Goal: Information Seeking & Learning: Learn about a topic

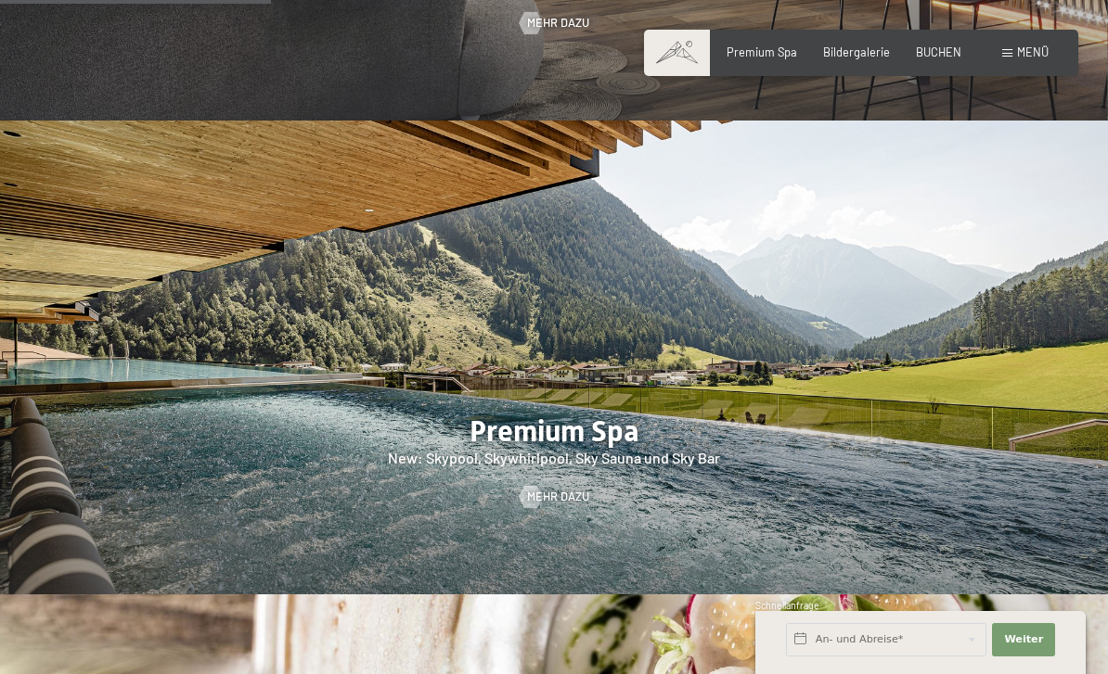
scroll to position [2073, 0]
click at [947, 346] on div at bounding box center [554, 359] width 1108 height 474
click at [569, 489] on span "Mehr dazu" at bounding box center [558, 497] width 62 height 17
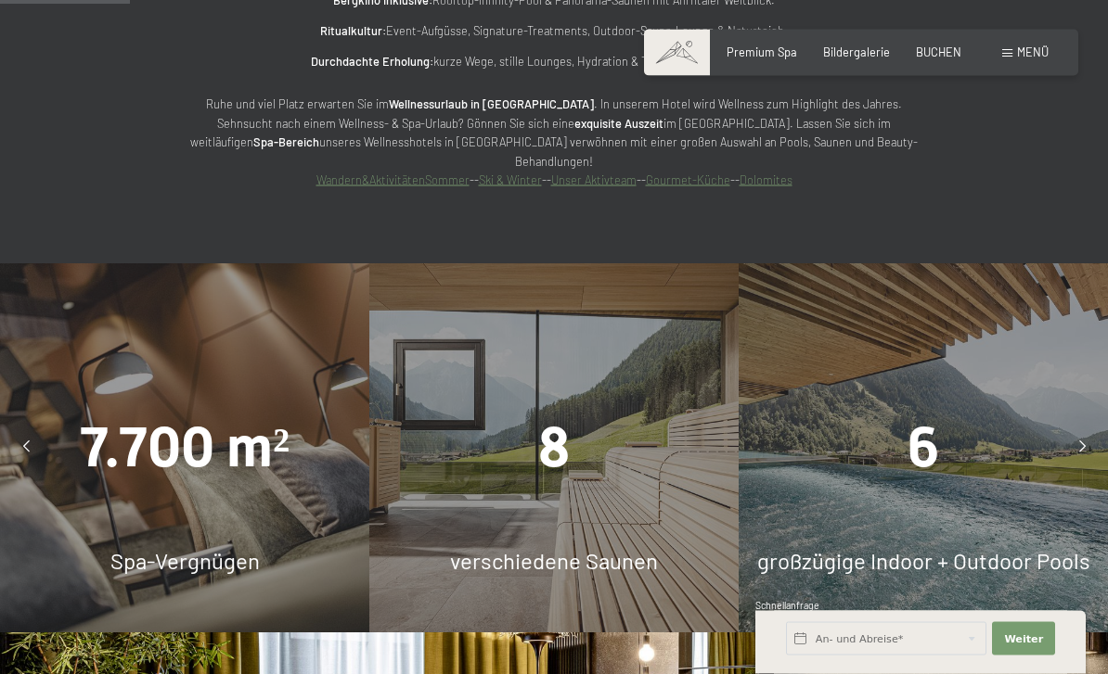
scroll to position [1377, 0]
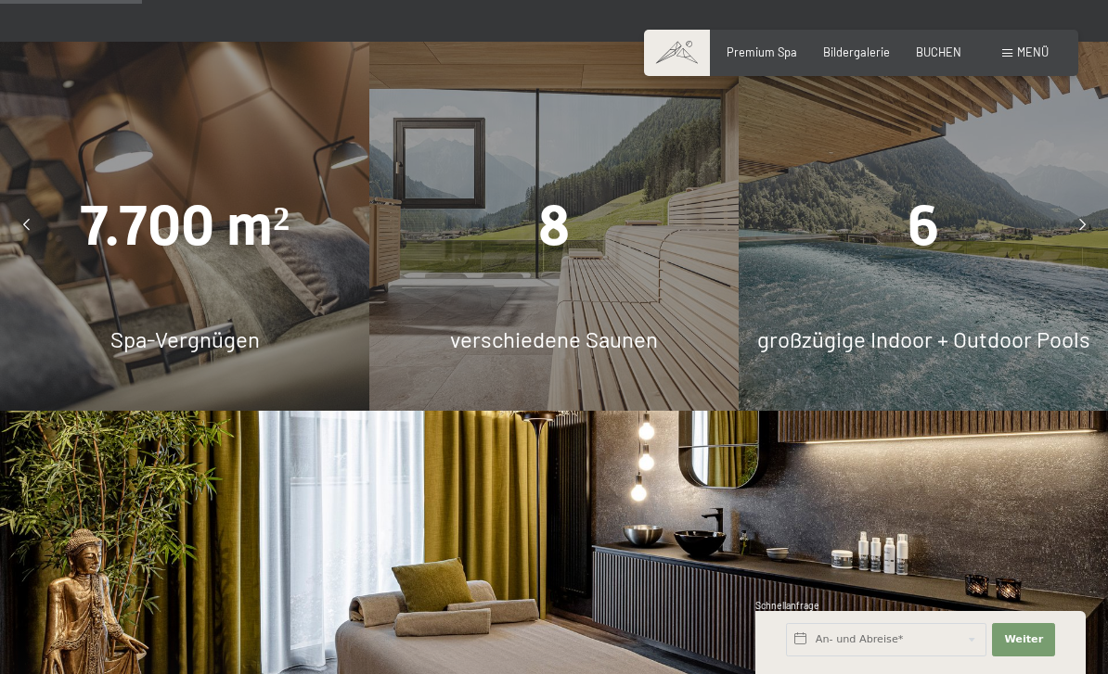
click at [186, 299] on div "7.700 m² Spa-Vergnügen" at bounding box center [184, 226] width 369 height 369
click at [575, 324] on div "verschiedene Saunen" at bounding box center [553, 340] width 369 height 32
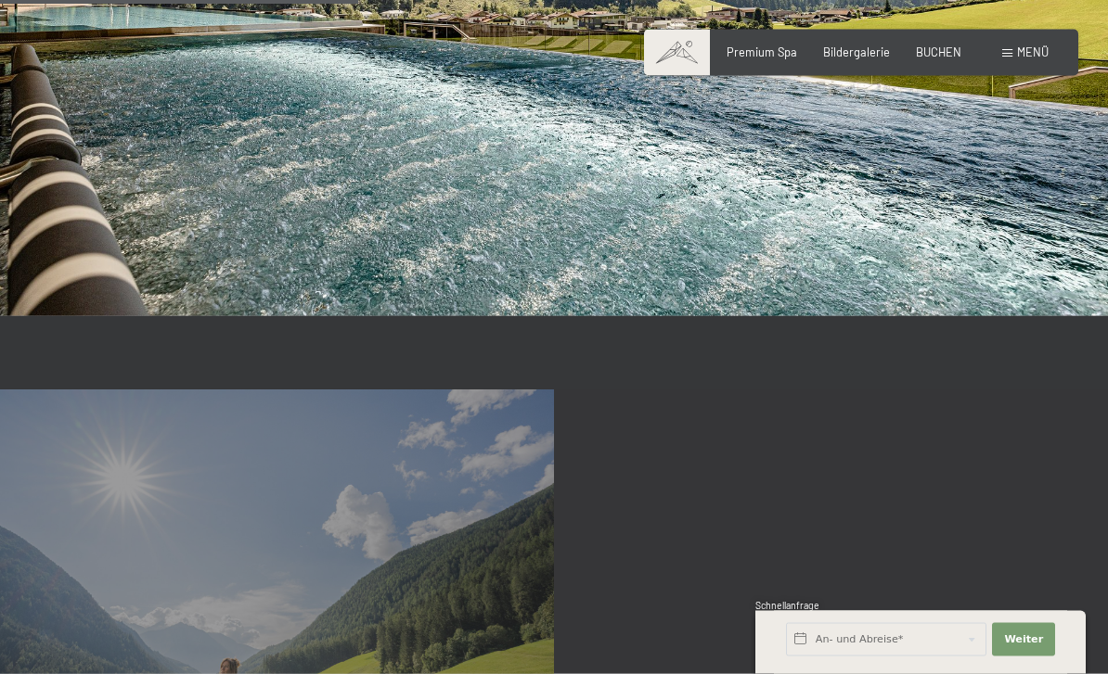
scroll to position [3612, 0]
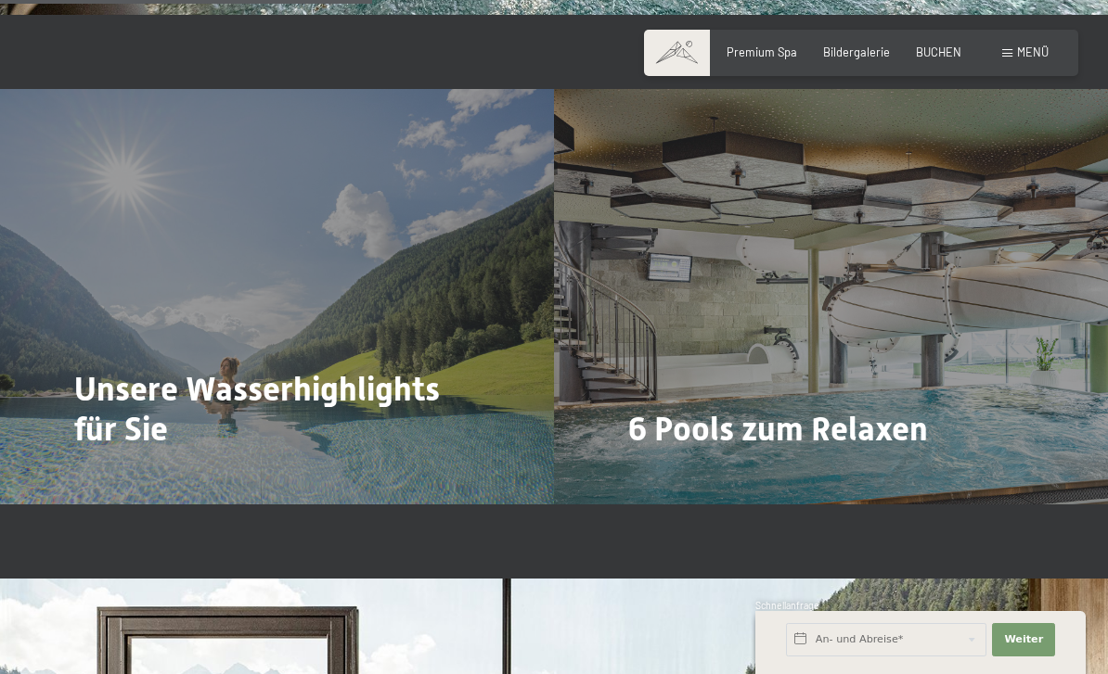
click at [852, 410] on span "6 Pools zum Relaxen" at bounding box center [778, 429] width 300 height 39
click at [679, 472] on span "Mehr dazu" at bounding box center [666, 480] width 62 height 17
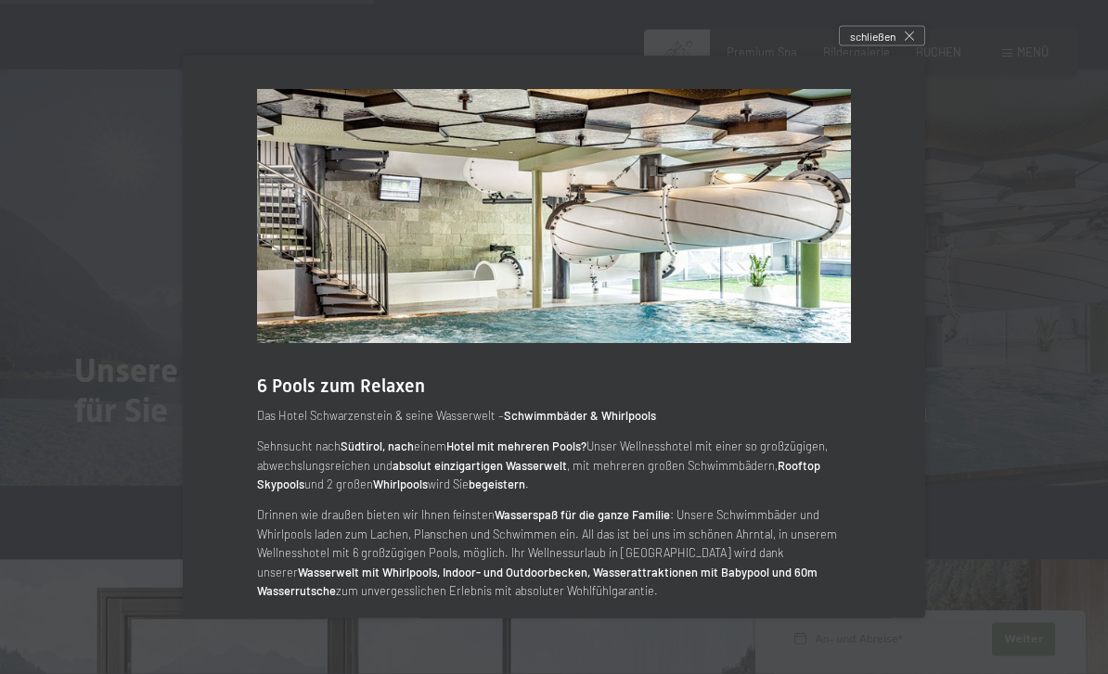
scroll to position [3637, 0]
click at [973, 504] on div at bounding box center [554, 337] width 1108 height 674
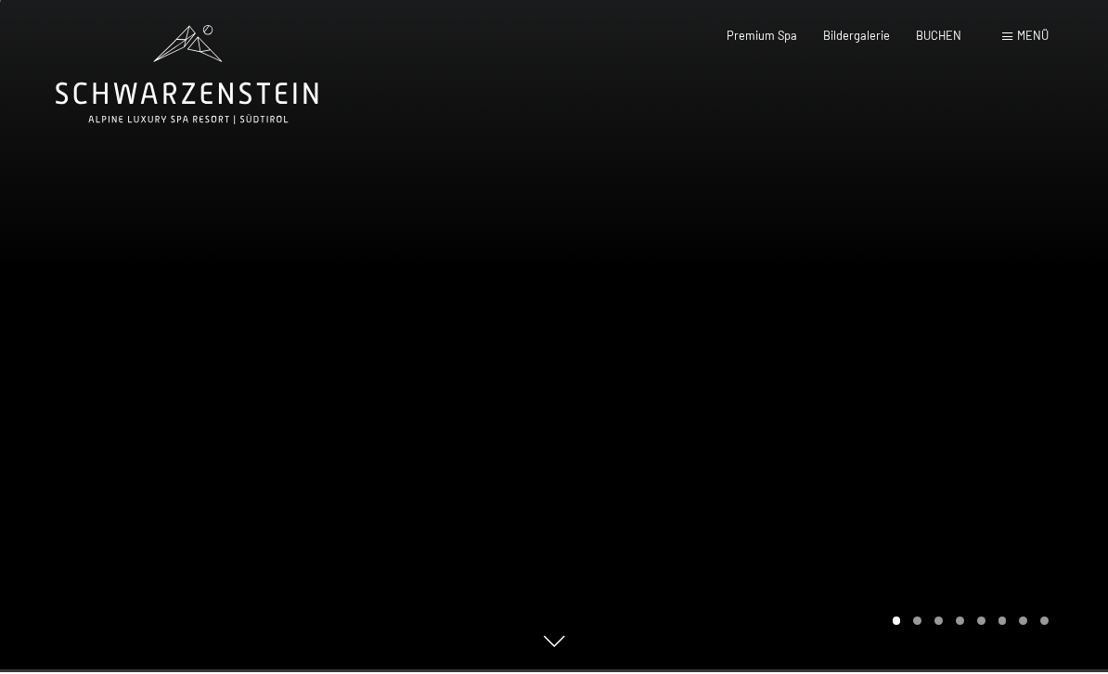
scroll to position [0, 0]
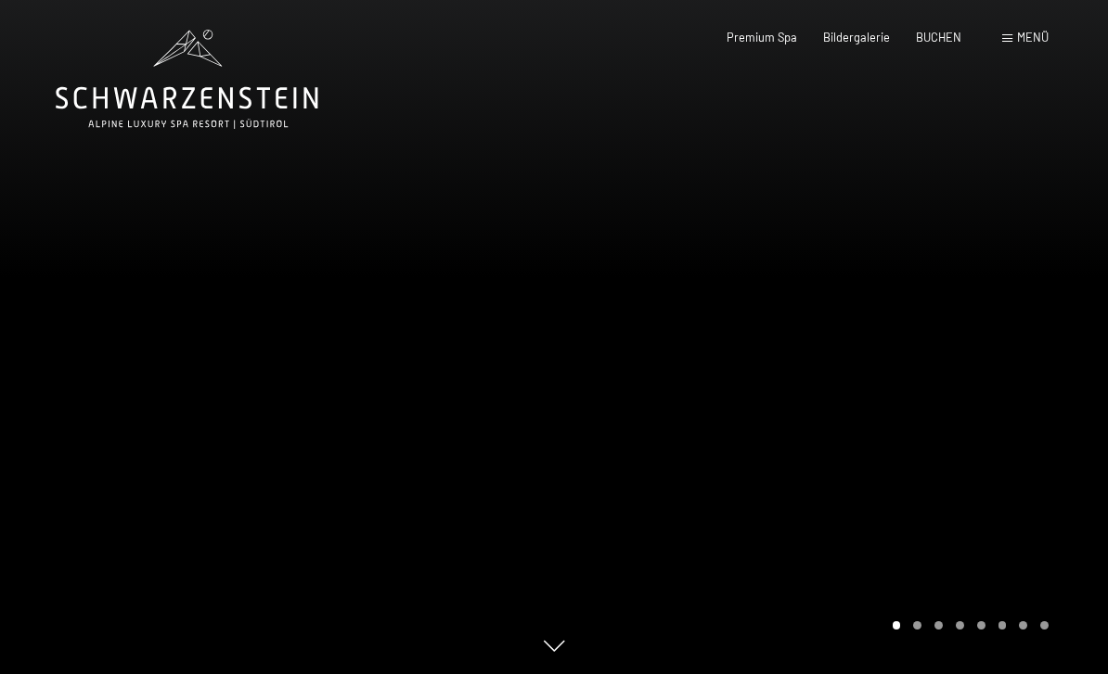
click at [768, 38] on span "Premium Spa" at bounding box center [761, 37] width 70 height 15
click at [1020, 44] on span "Menü" at bounding box center [1033, 37] width 32 height 15
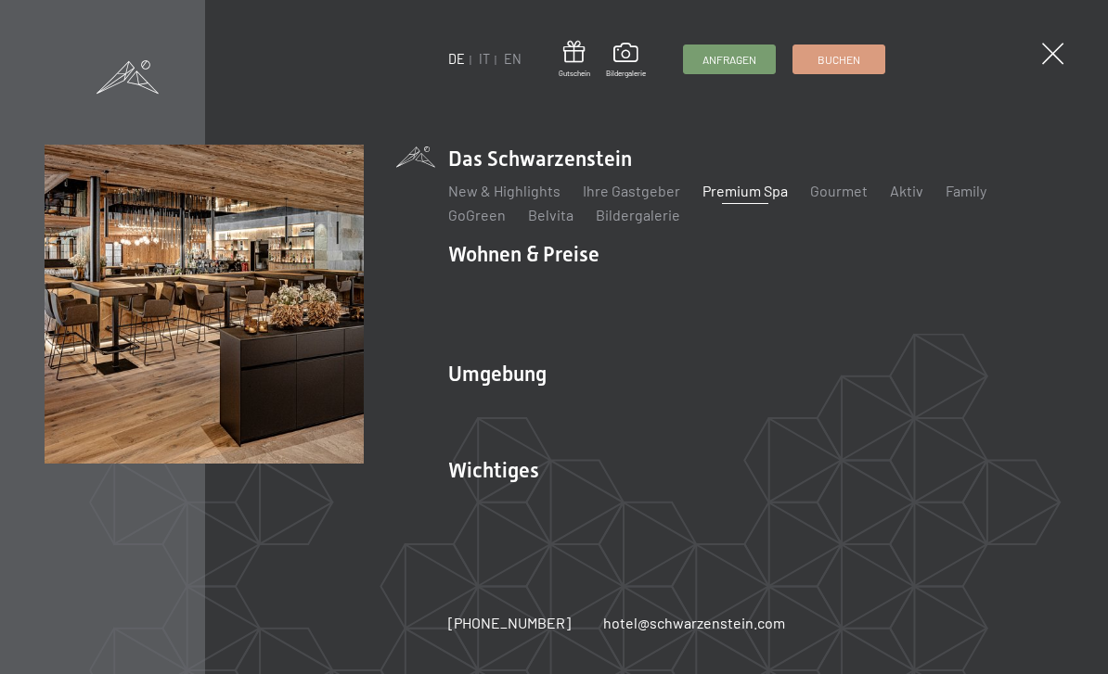
click at [833, 199] on link "Gourmet" at bounding box center [839, 191] width 58 height 18
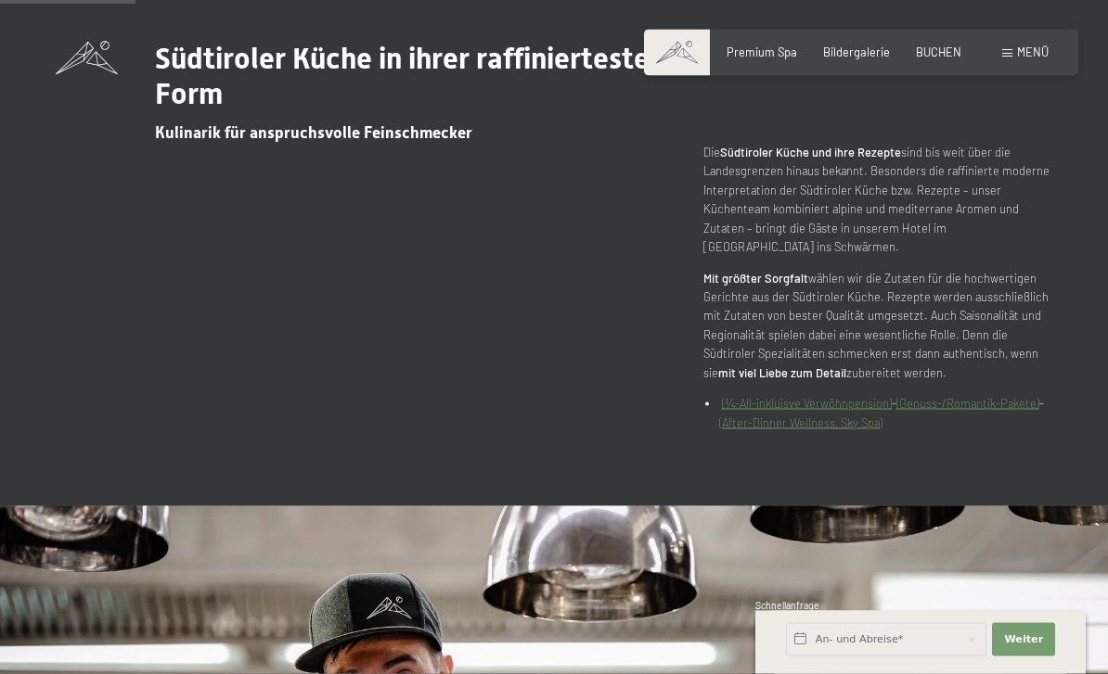
scroll to position [709, 0]
click at [856, 410] on link "(¾-All-inkluisve Verwöhnpension)" at bounding box center [807, 402] width 170 height 15
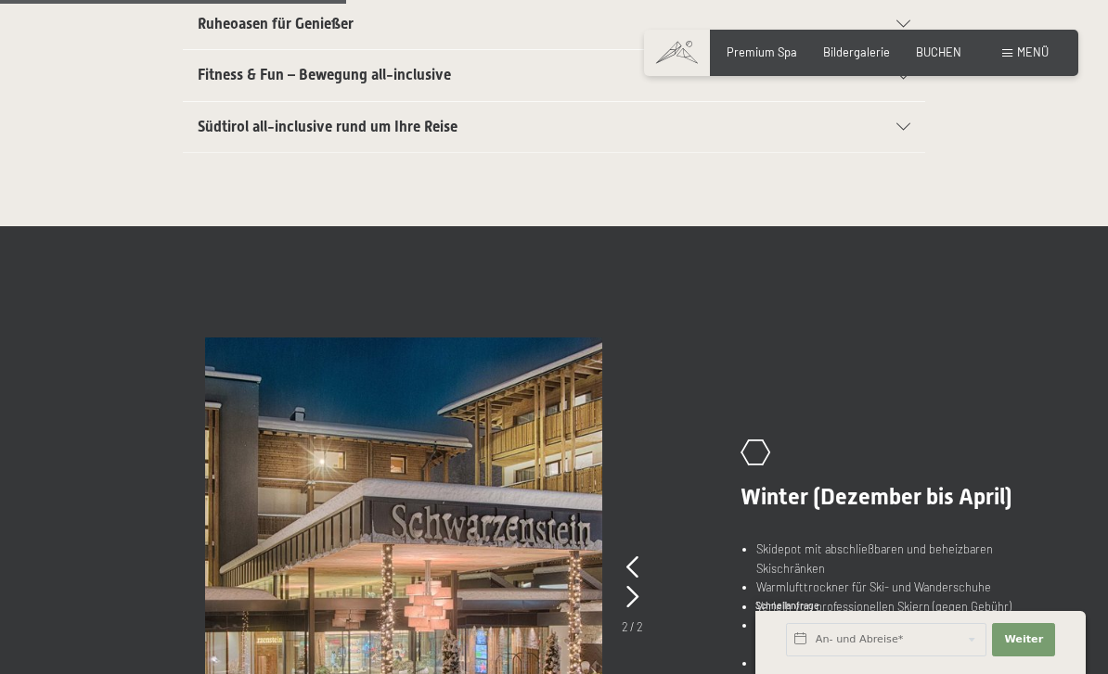
scroll to position [942, 0]
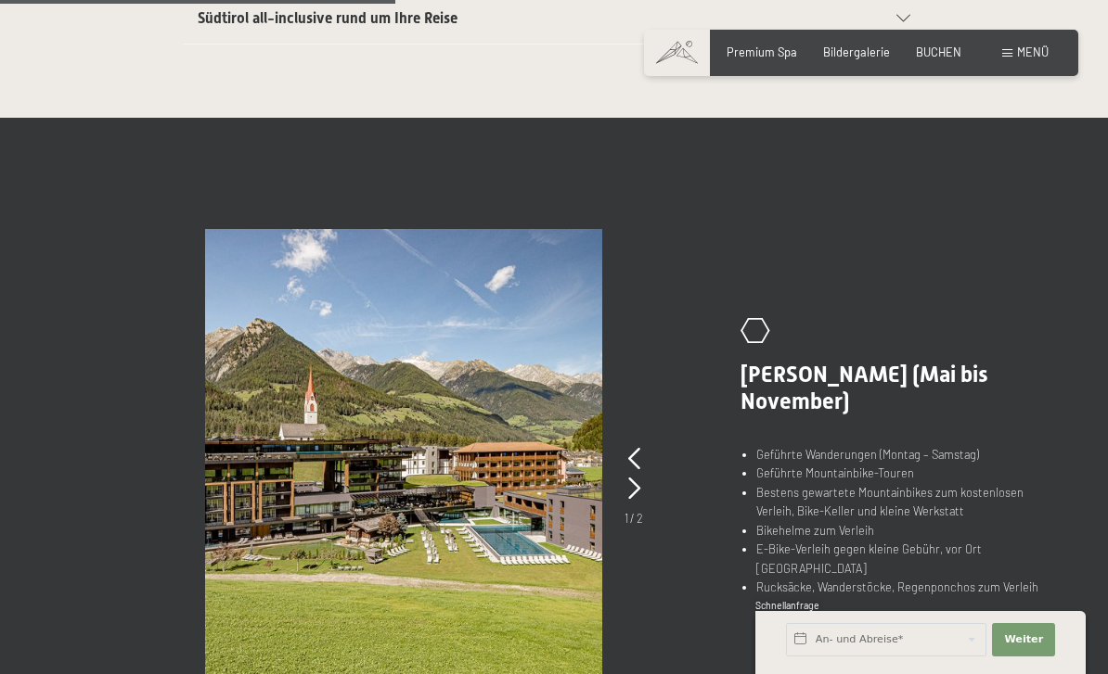
click at [637, 452] on icon at bounding box center [634, 459] width 12 height 22
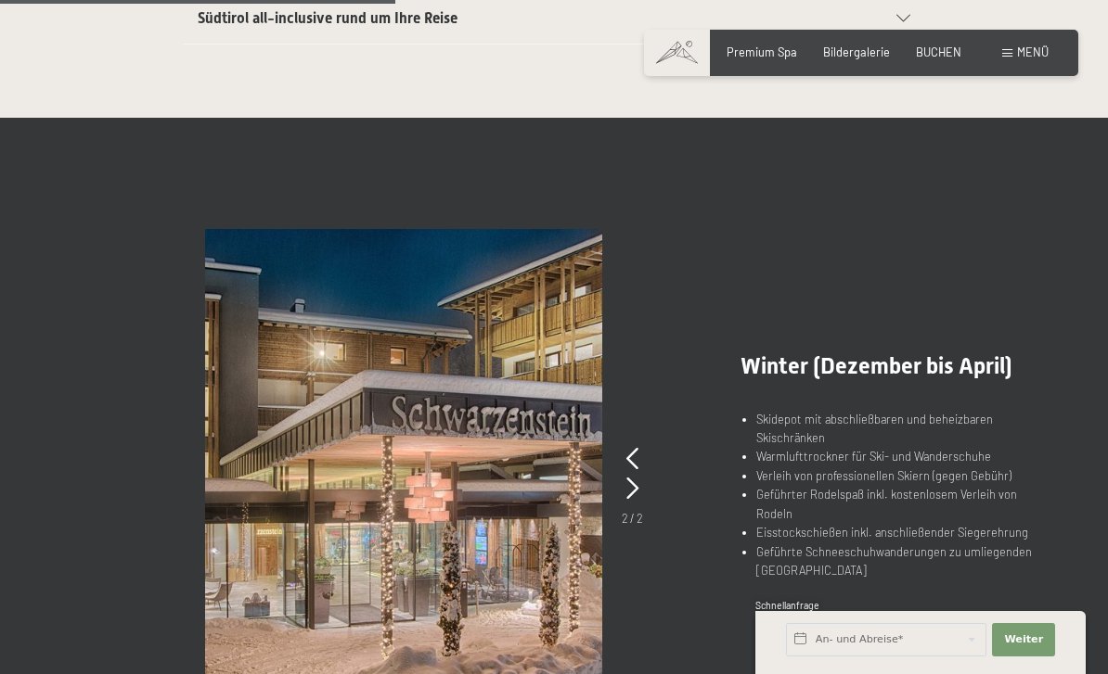
click at [647, 487] on picture at bounding box center [454, 466] width 498 height 475
click at [638, 474] on div at bounding box center [632, 489] width 12 height 30
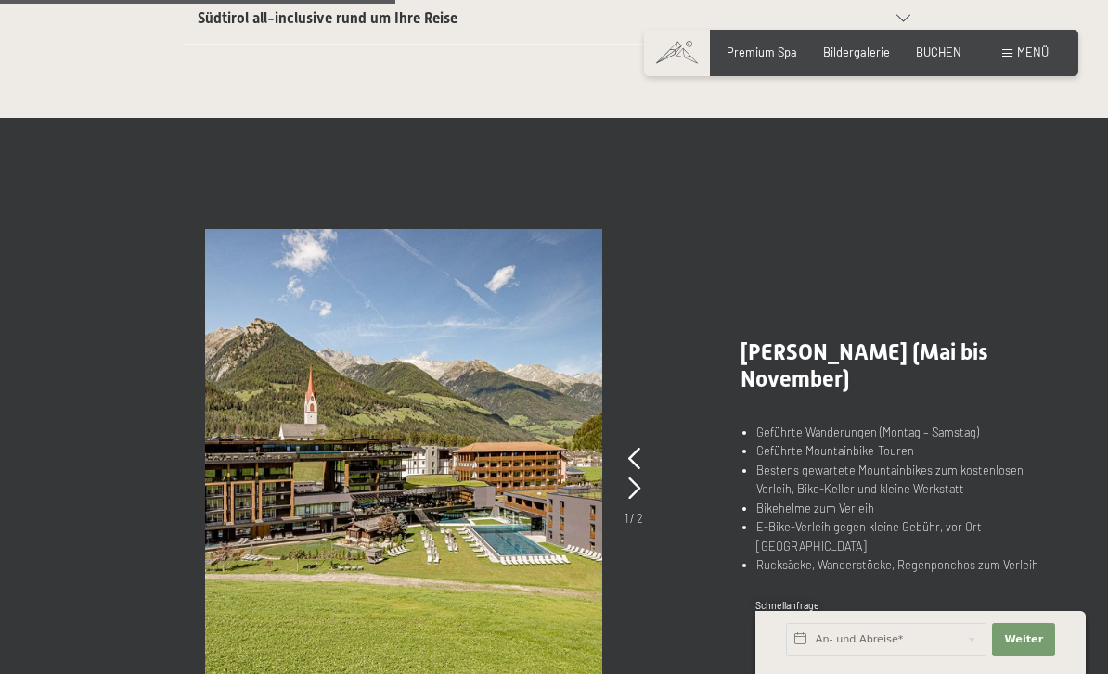
click at [638, 487] on icon at bounding box center [634, 489] width 12 height 22
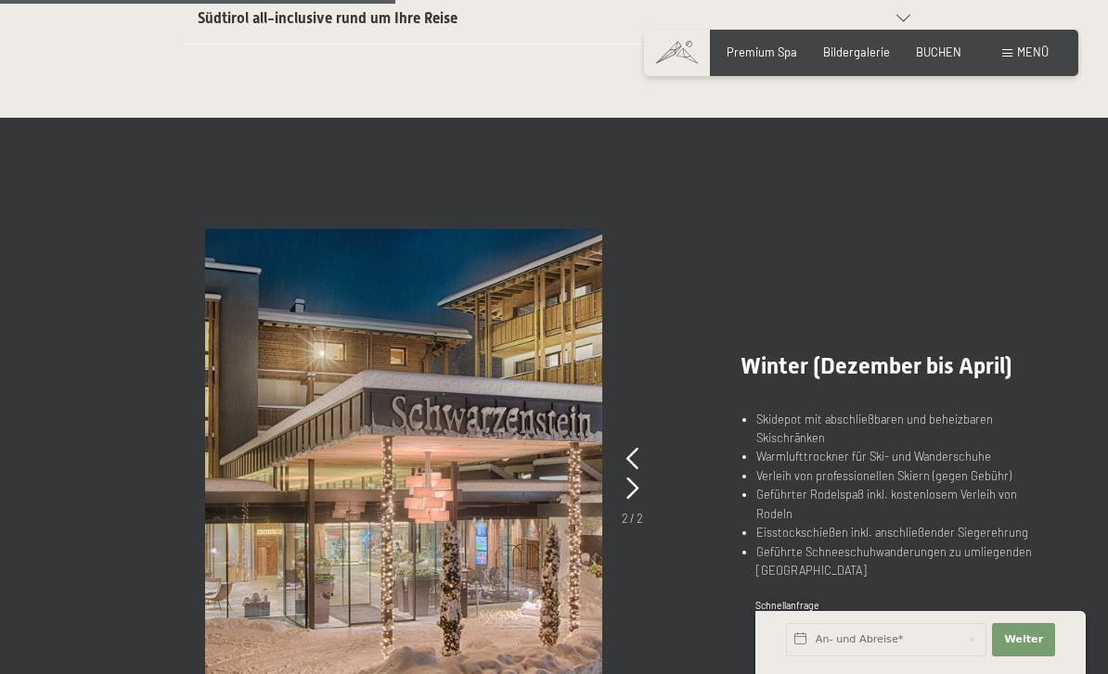
click at [636, 482] on icon at bounding box center [632, 489] width 12 height 22
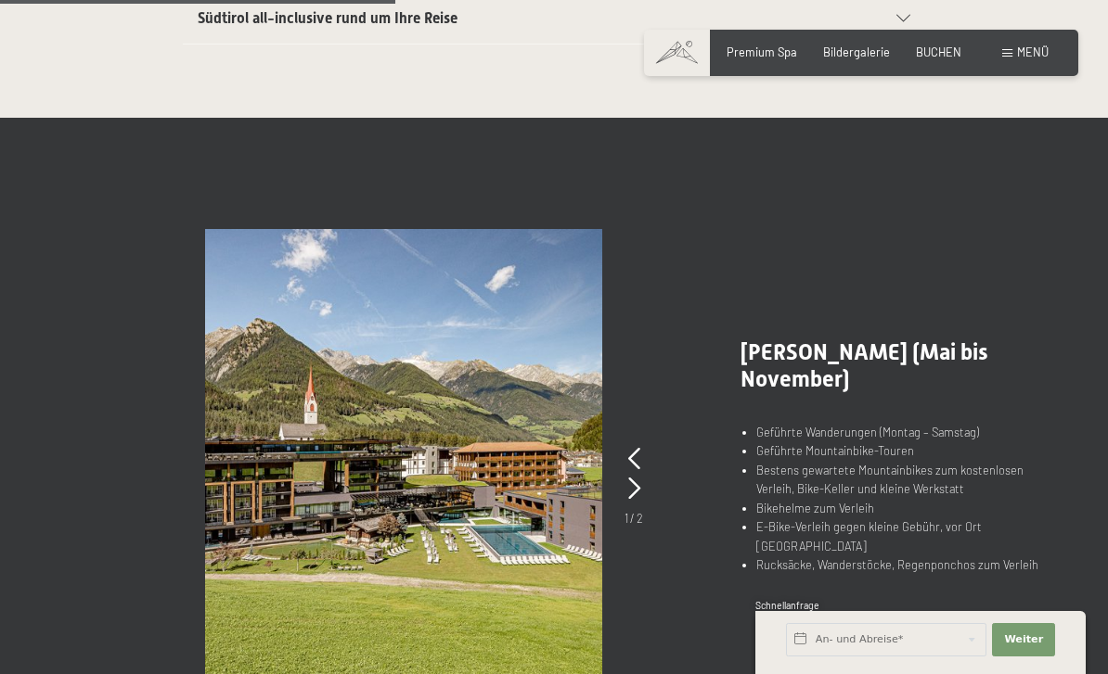
click at [634, 491] on icon at bounding box center [634, 489] width 12 height 22
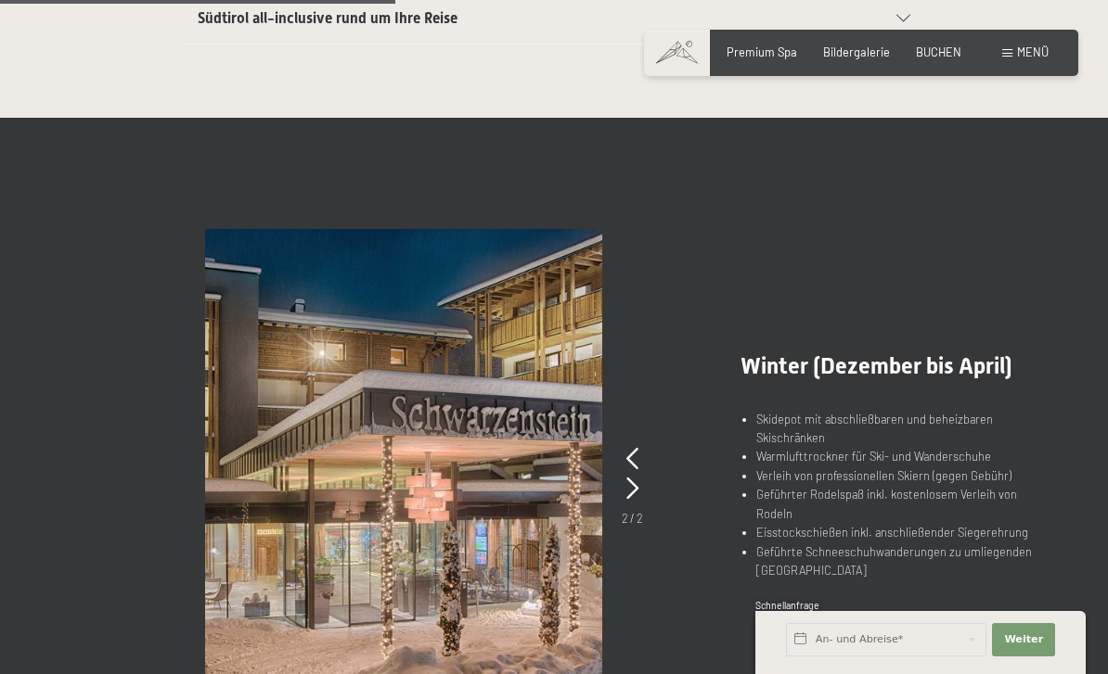
click at [636, 449] on icon at bounding box center [632, 459] width 12 height 22
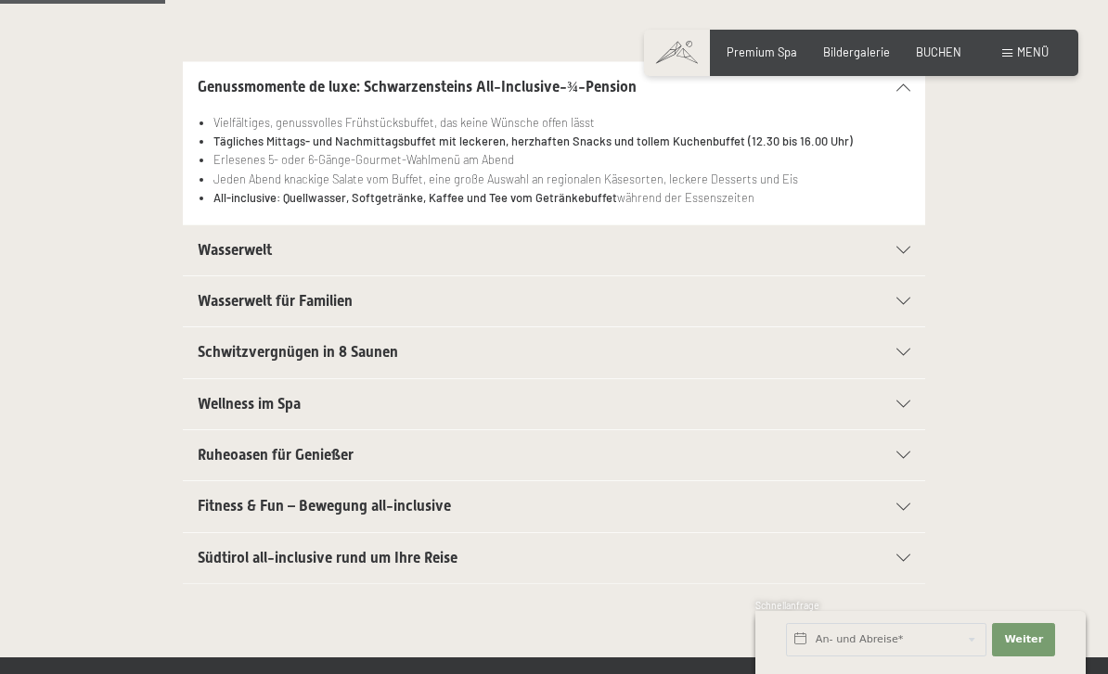
scroll to position [404, 0]
click at [892, 252] on div "Wasserwelt" at bounding box center [554, 249] width 712 height 50
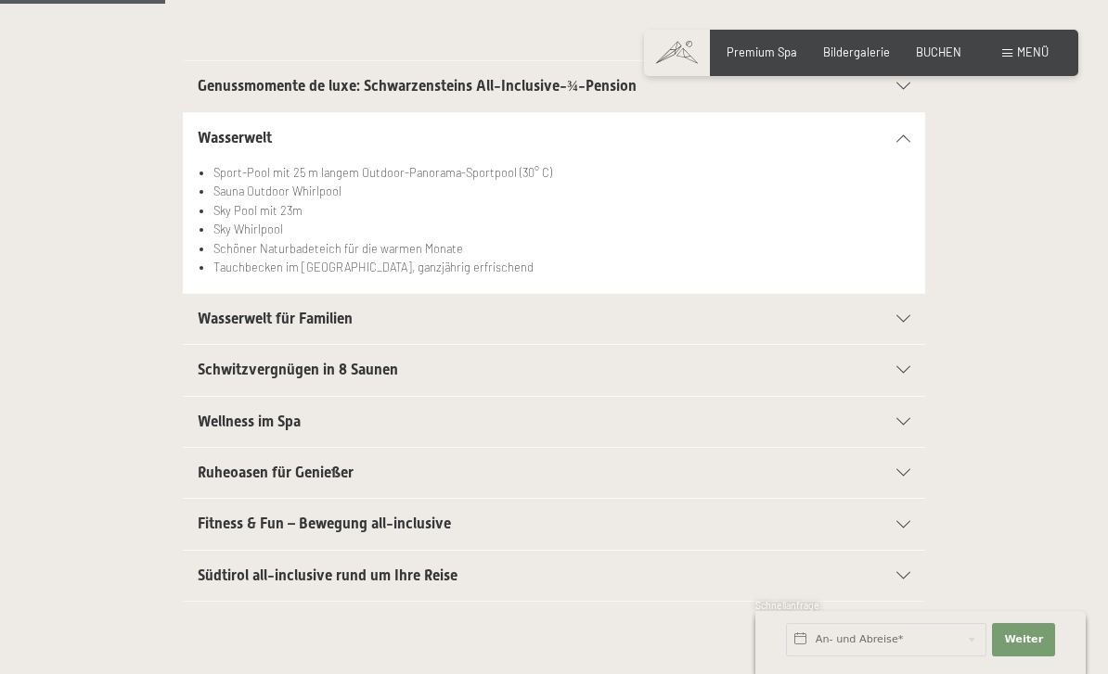
click at [895, 140] on div "Wasserwelt" at bounding box center [554, 138] width 712 height 50
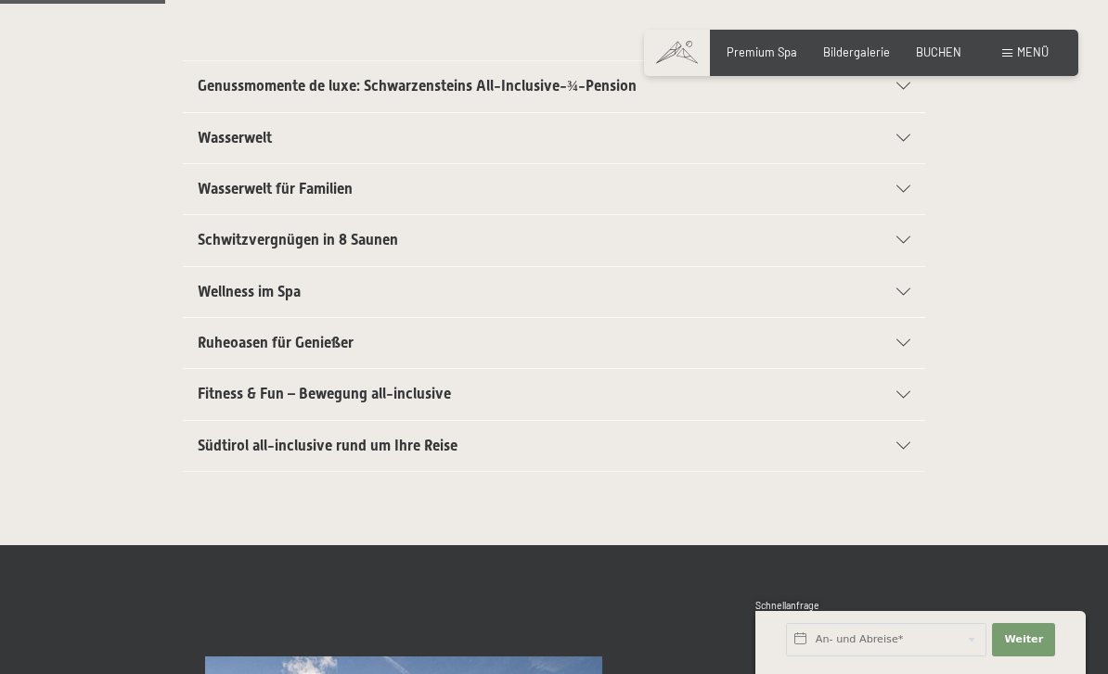
click at [886, 186] on div at bounding box center [894, 189] width 32 height 7
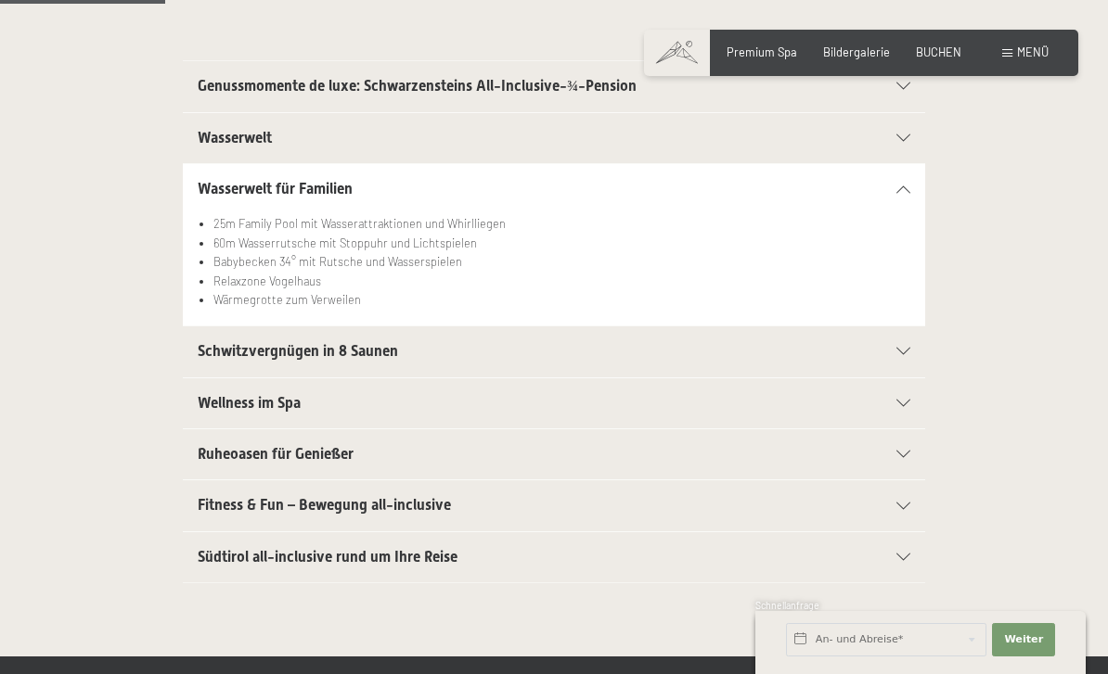
click at [895, 188] on div at bounding box center [894, 189] width 32 height 7
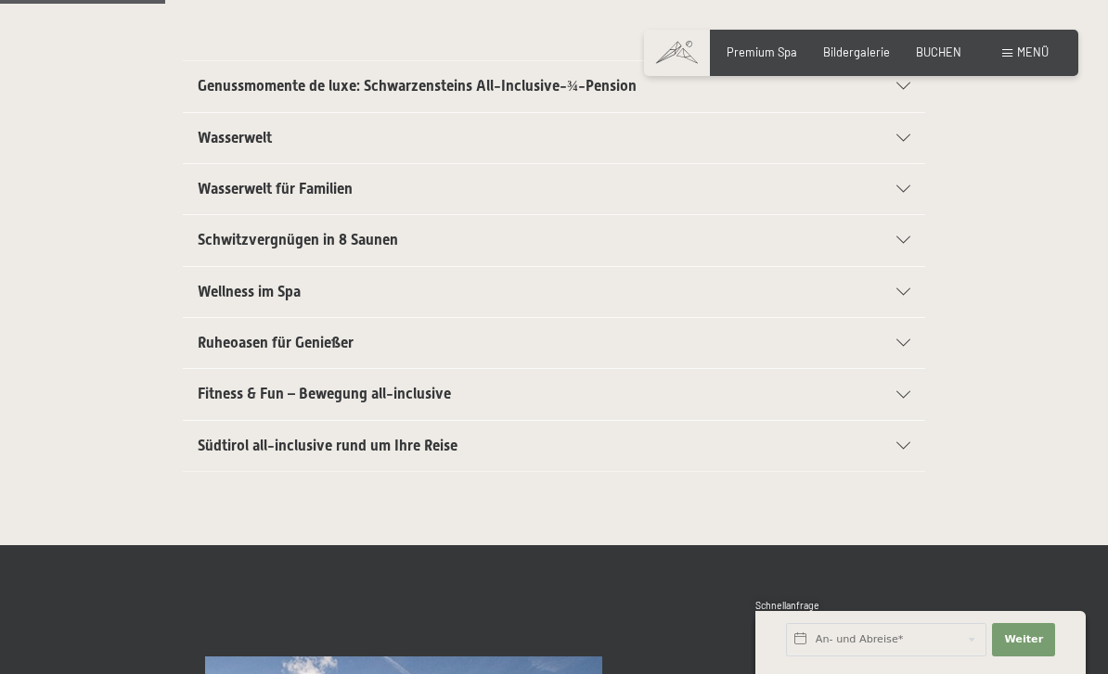
click at [900, 240] on icon at bounding box center [903, 240] width 14 height 7
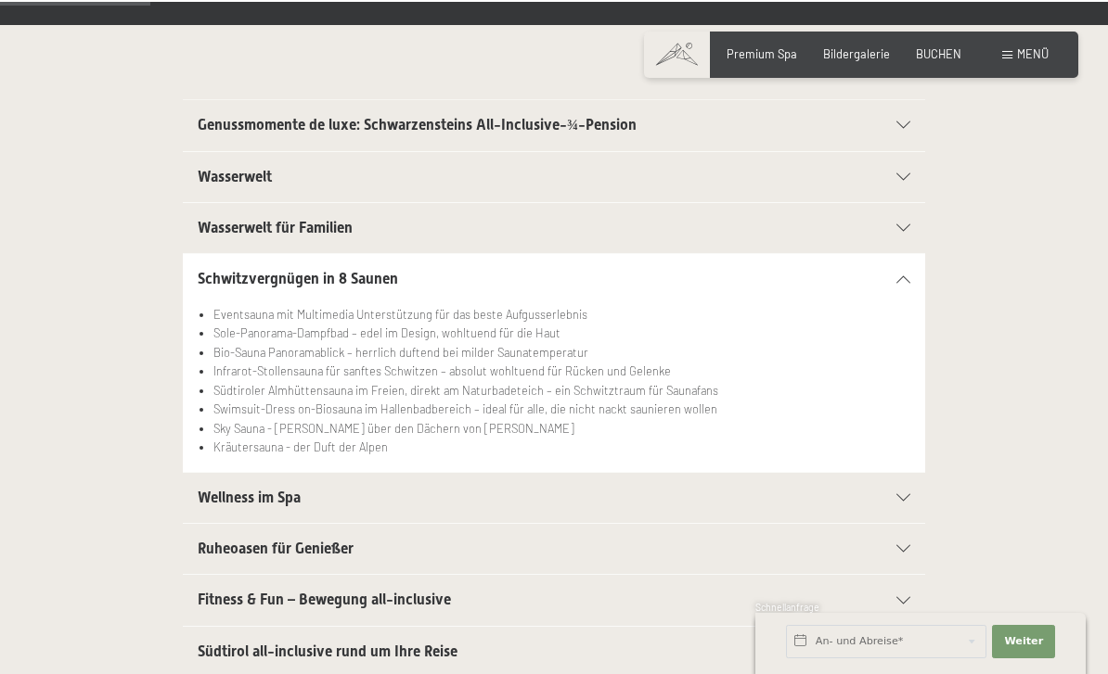
scroll to position [360, 0]
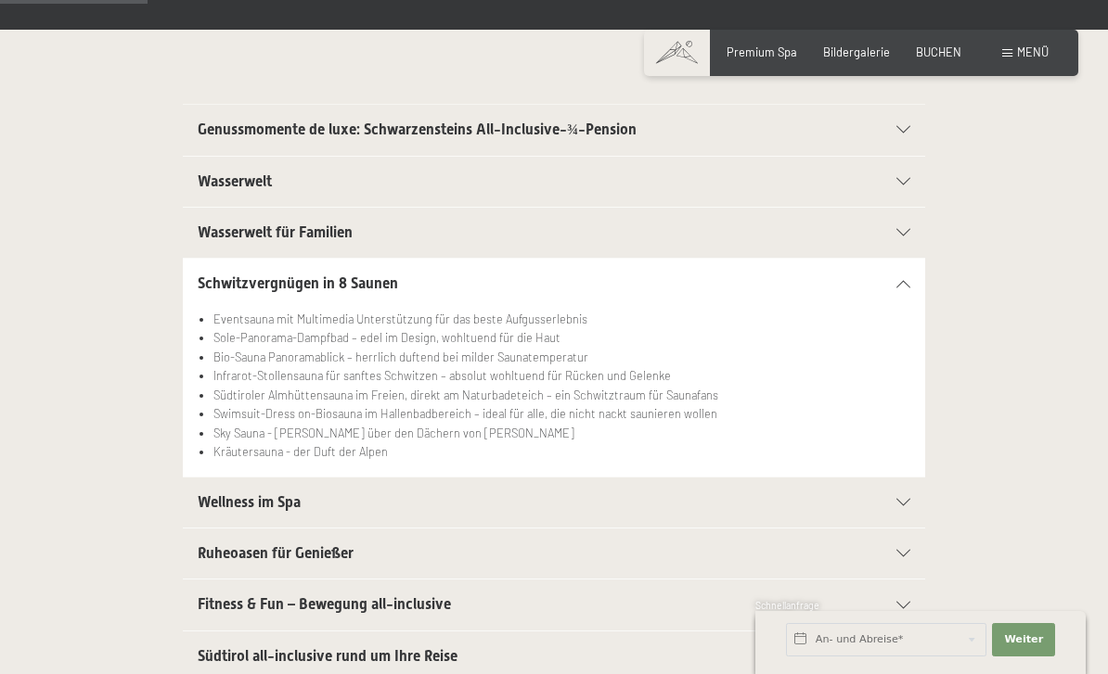
click at [901, 288] on div "Schwitzvergnügen in 8 Saunen" at bounding box center [554, 284] width 712 height 50
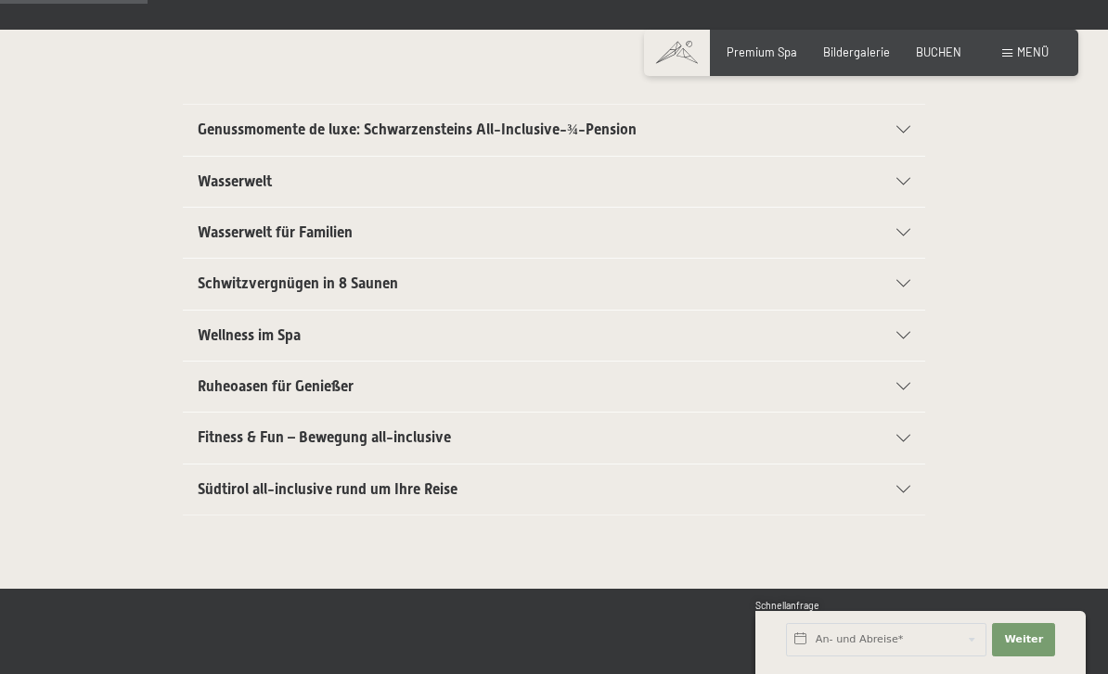
click at [900, 347] on div "Wellness im Spa" at bounding box center [554, 336] width 712 height 50
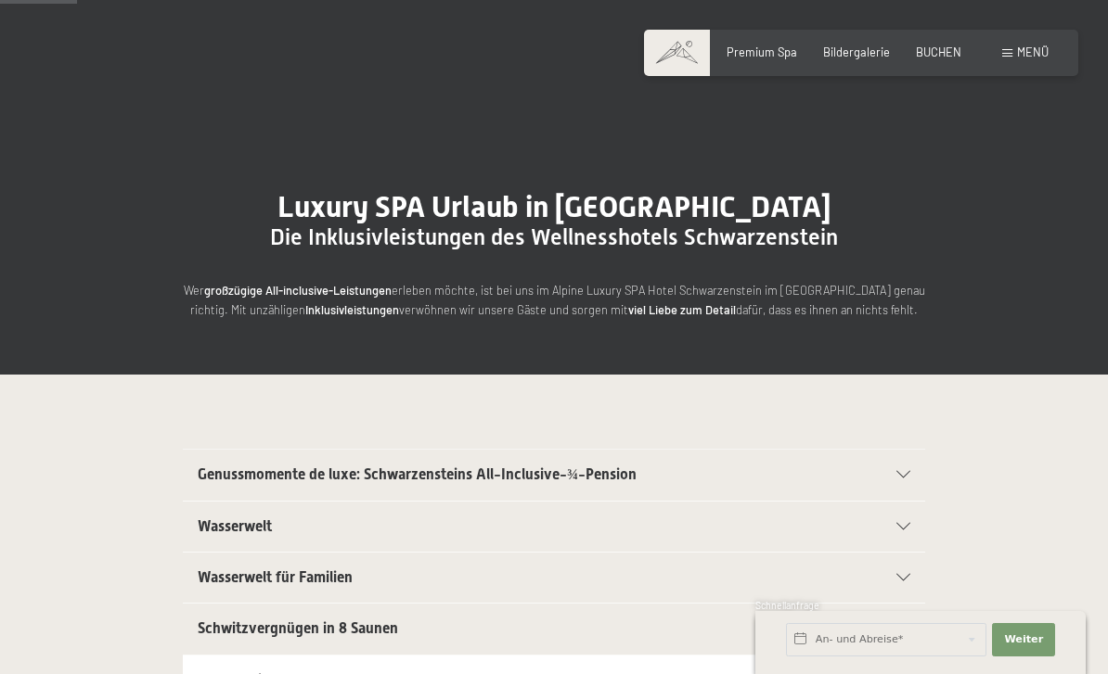
scroll to position [0, 0]
